Goal: Find specific page/section: Find specific page/section

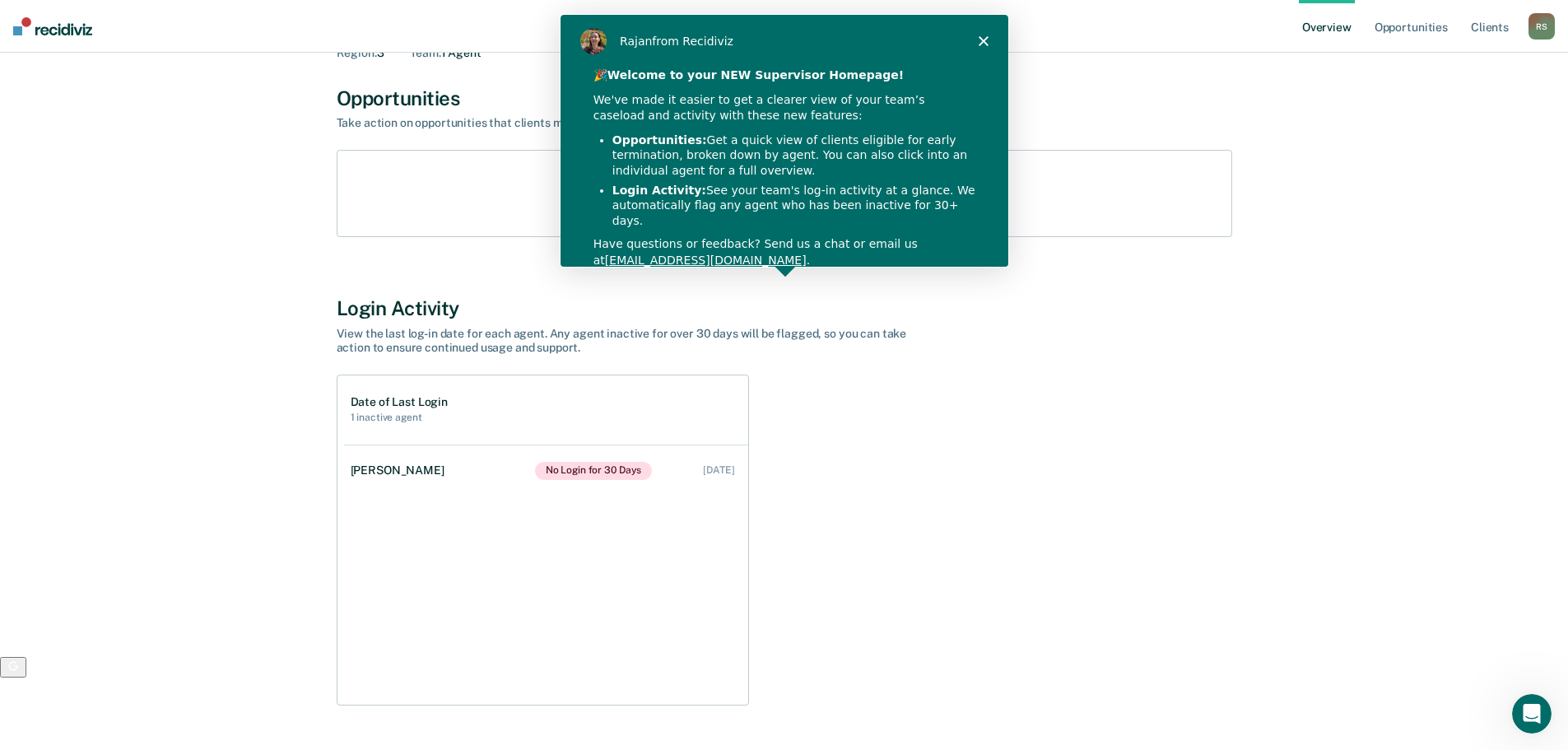
click at [984, 37] on polygon "Close" at bounding box center [981, 40] width 10 height 10
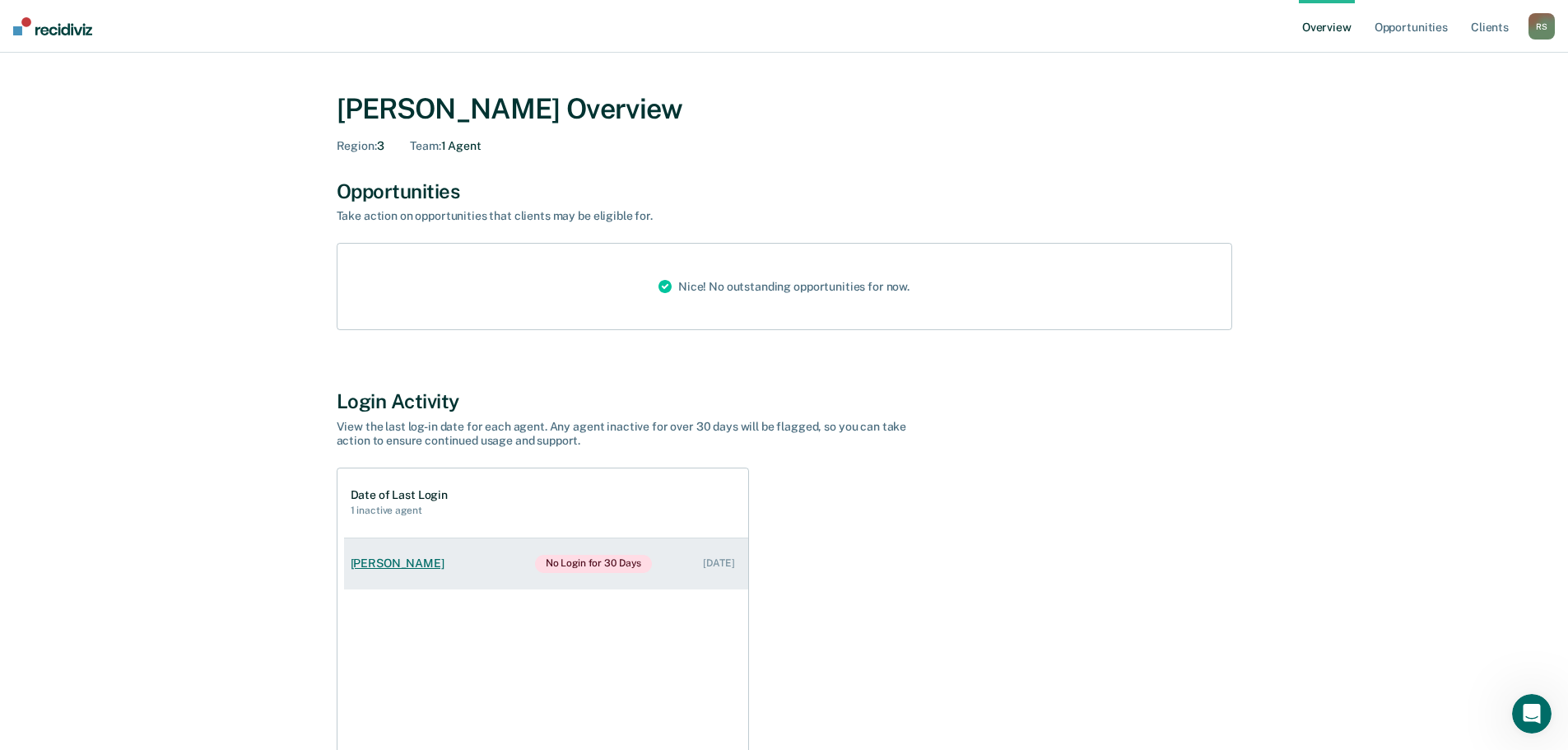
click at [398, 562] on div "[PERSON_NAME]" at bounding box center [401, 564] width 101 height 14
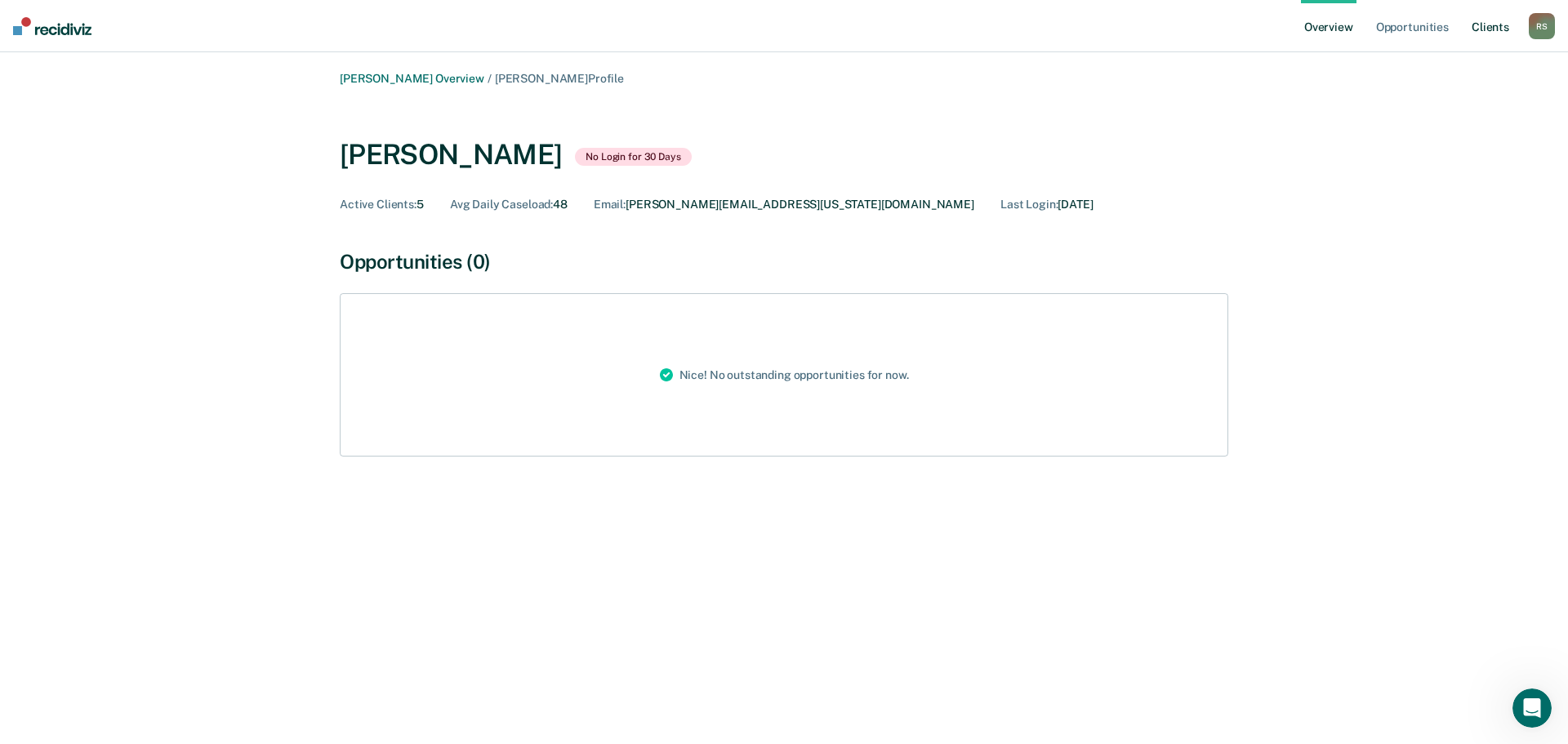
click at [1496, 29] on link "Client s" at bounding box center [1490, 26] width 44 height 53
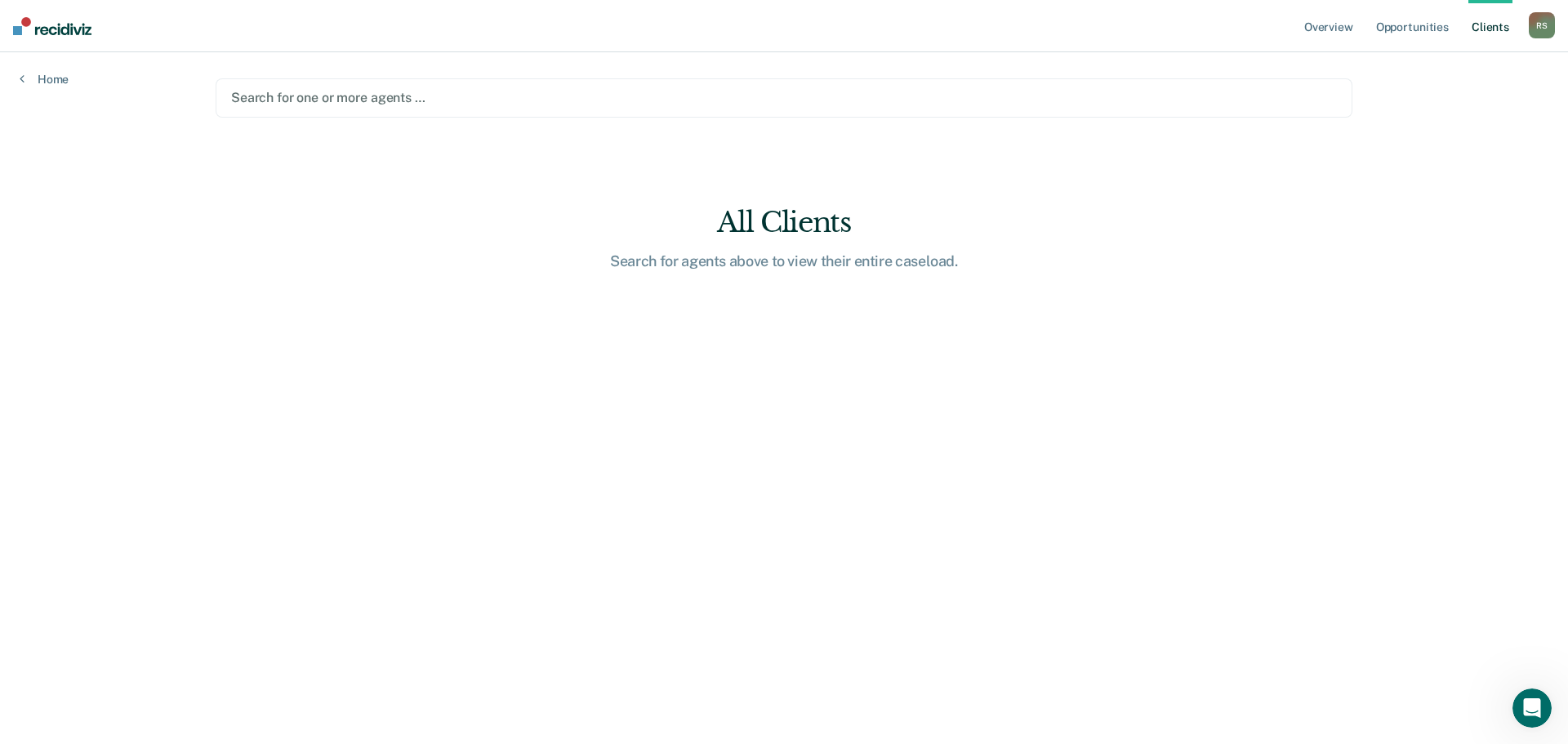
click at [314, 99] on div at bounding box center [784, 97] width 1106 height 19
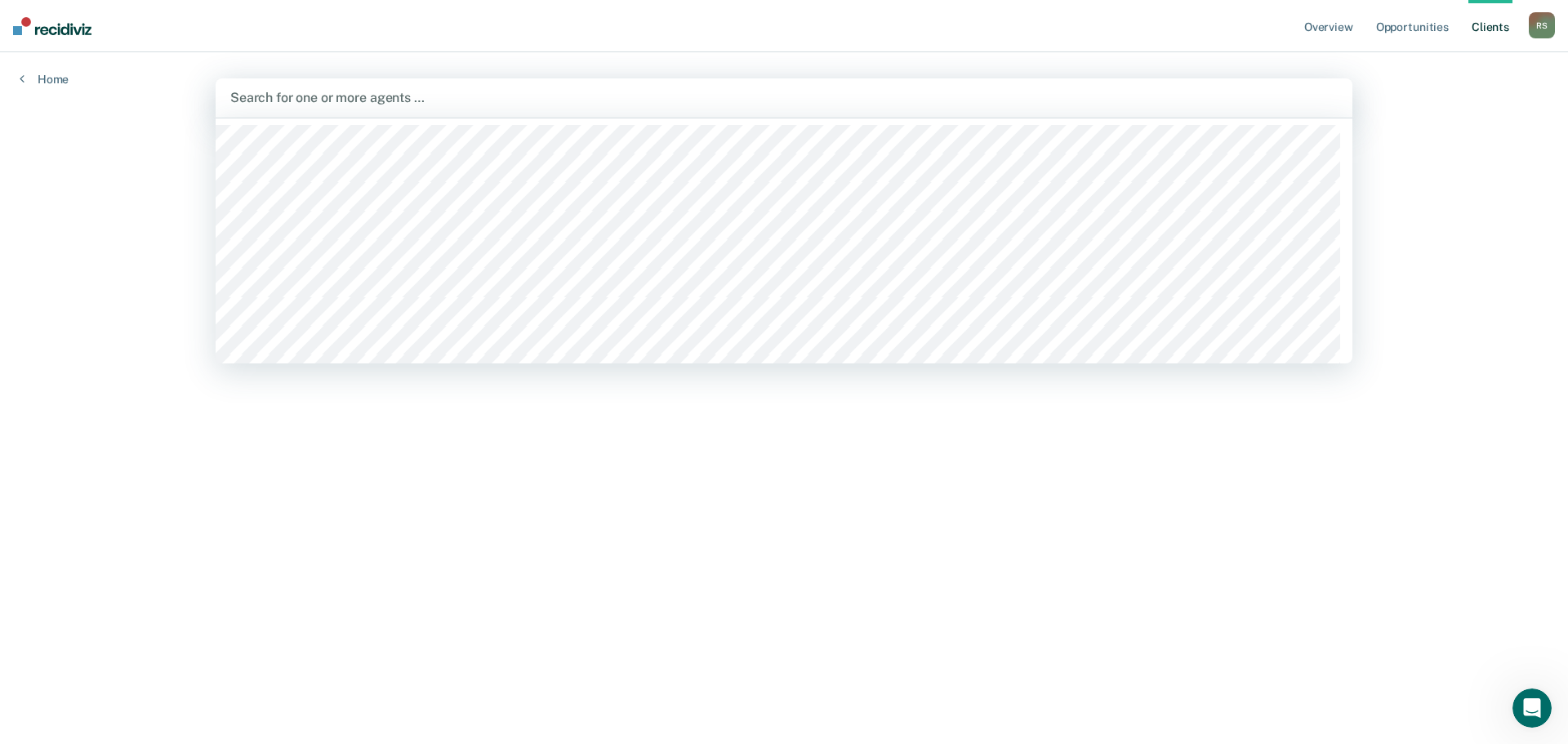
click at [482, 91] on div at bounding box center [784, 97] width 1108 height 19
click at [483, 94] on div at bounding box center [784, 97] width 1108 height 19
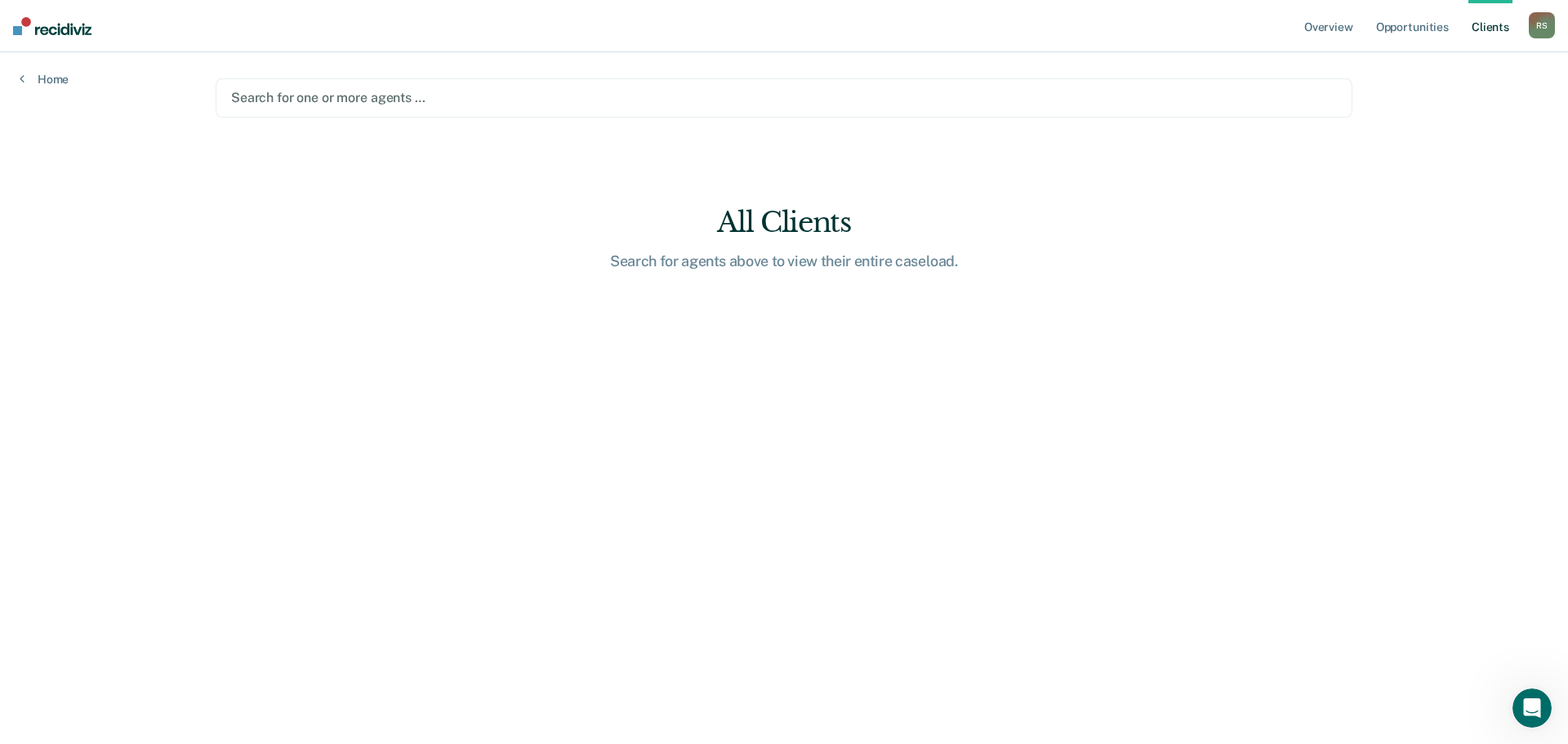
click at [483, 94] on div at bounding box center [784, 97] width 1106 height 19
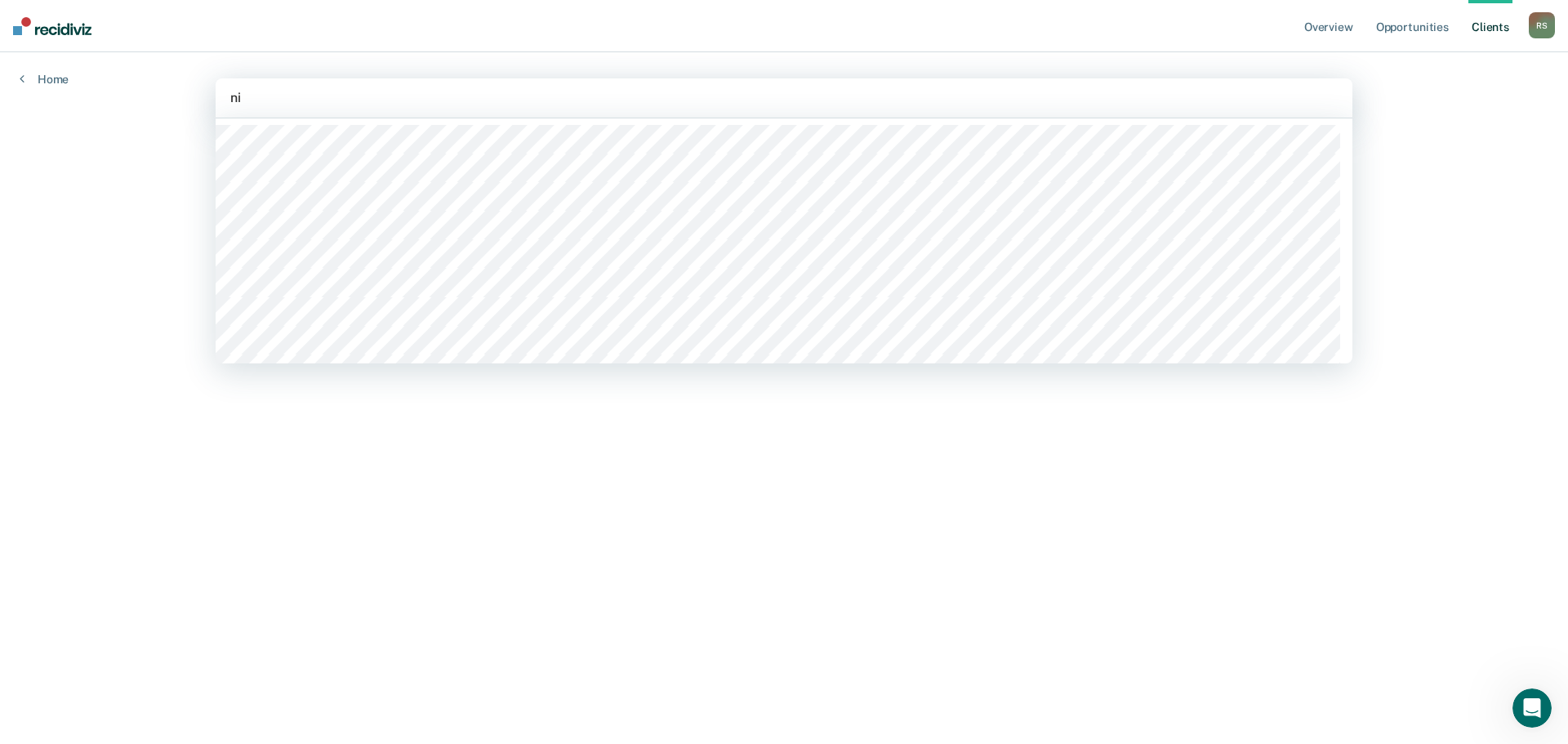
type input "n"
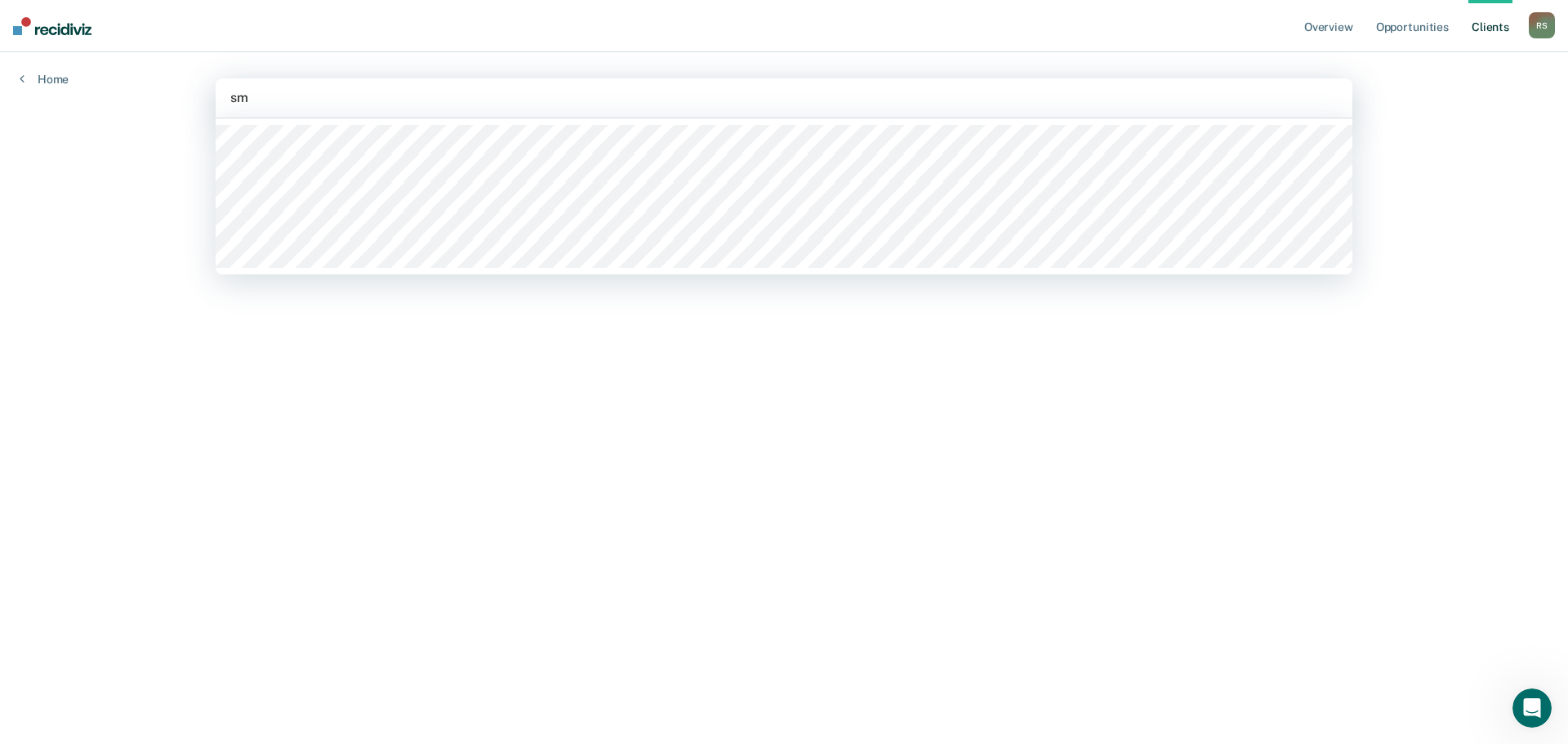
type input "s"
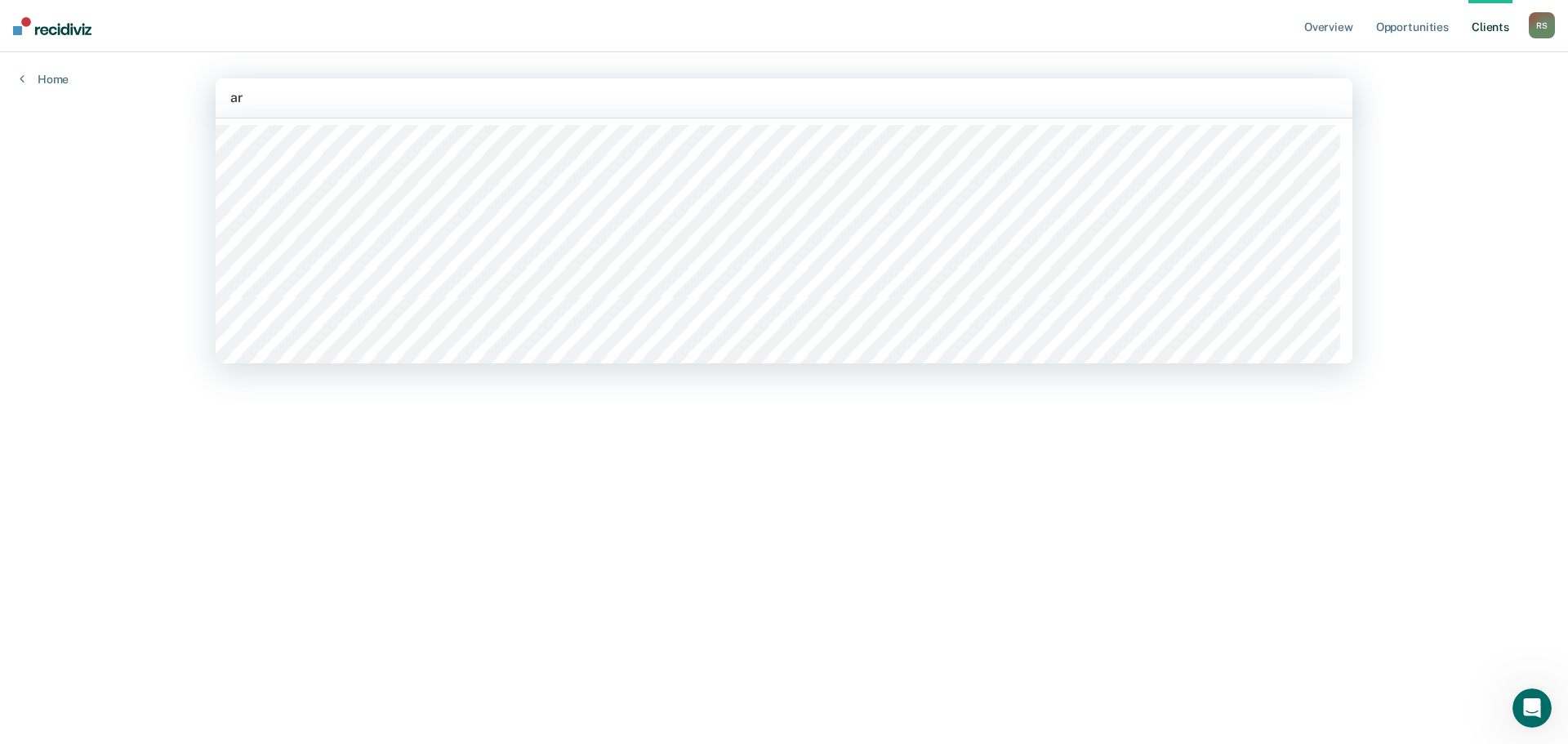
type input "a"
